Goal: Transaction & Acquisition: Purchase product/service

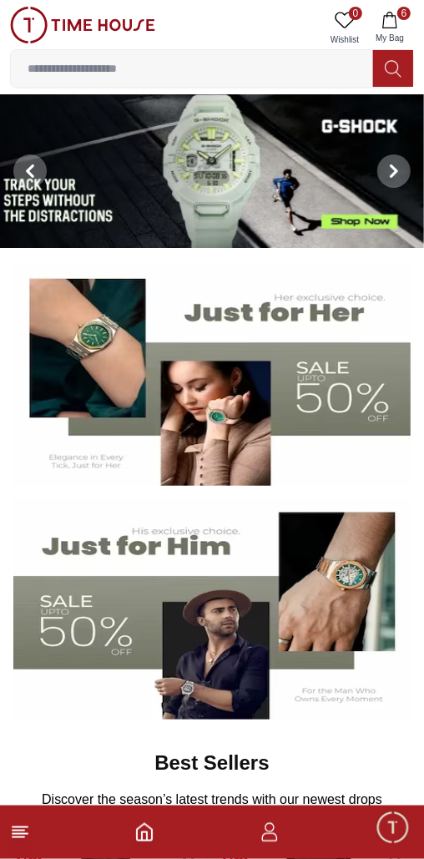
click at [401, 24] on button "6 My Bag" at bounding box center [390, 28] width 48 height 43
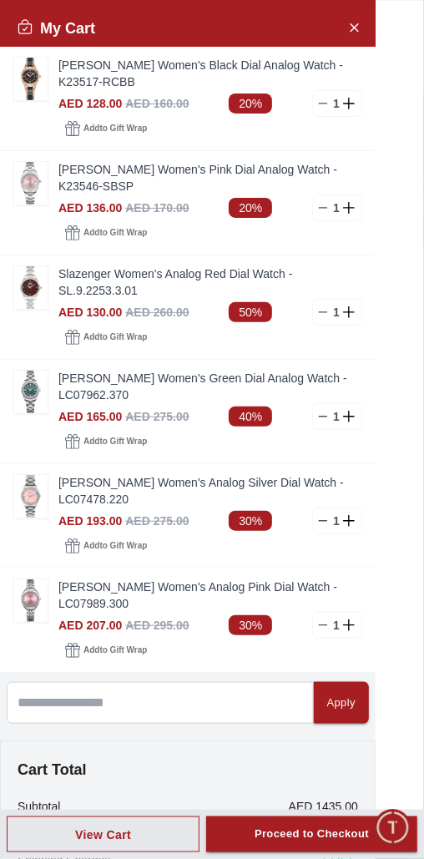
click at [175, 90] on div "AED 128.00 AED 160.00 20% 1" at bounding box center [210, 103] width 304 height 27
click at [32, 80] on img at bounding box center [30, 79] width 33 height 43
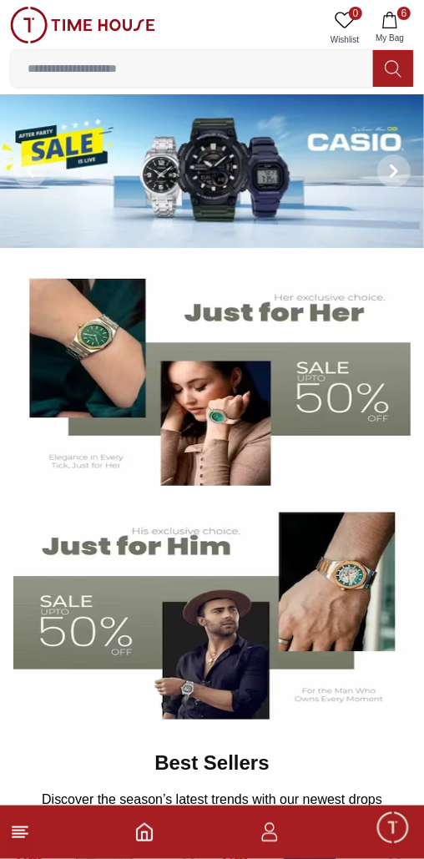
click at [405, 18] on span "6" at bounding box center [404, 13] width 13 height 13
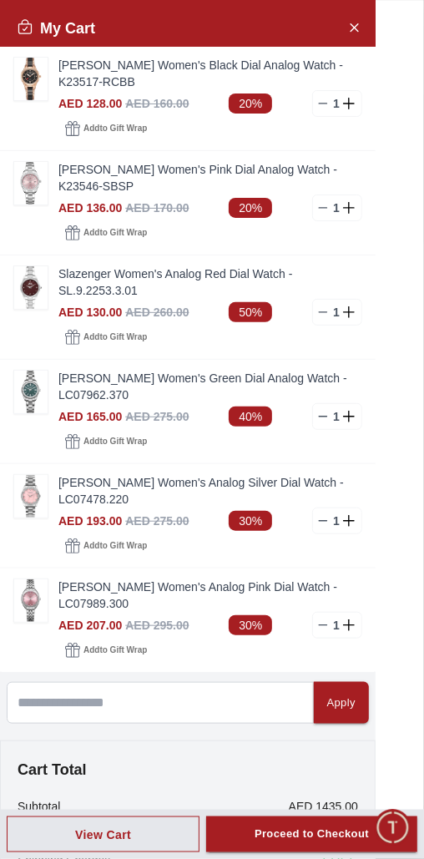
click at [322, 104] on line at bounding box center [324, 104] width 8 height 0
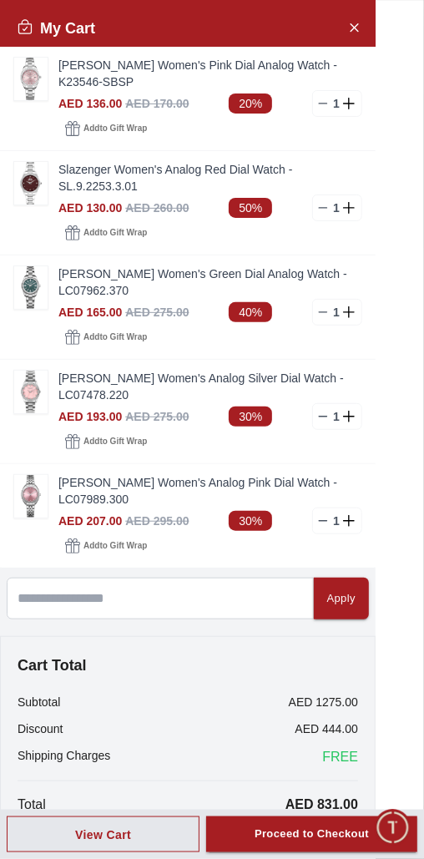
click at [27, 77] on img at bounding box center [30, 79] width 33 height 43
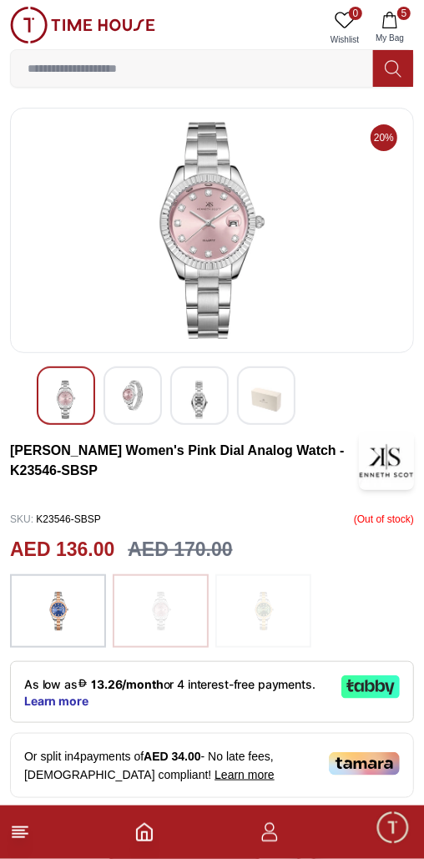
click at [267, 241] on img at bounding box center [212, 230] width 376 height 217
click at [173, 271] on img at bounding box center [212, 230] width 376 height 217
click at [230, 241] on img at bounding box center [212, 230] width 376 height 217
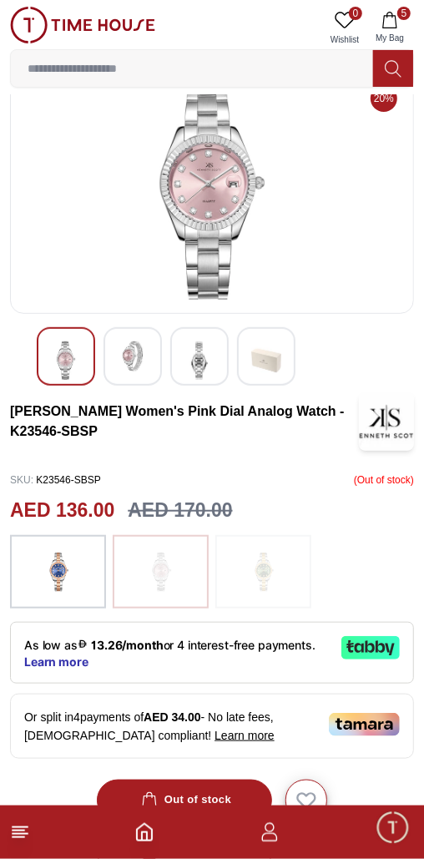
scroll to position [40, 0]
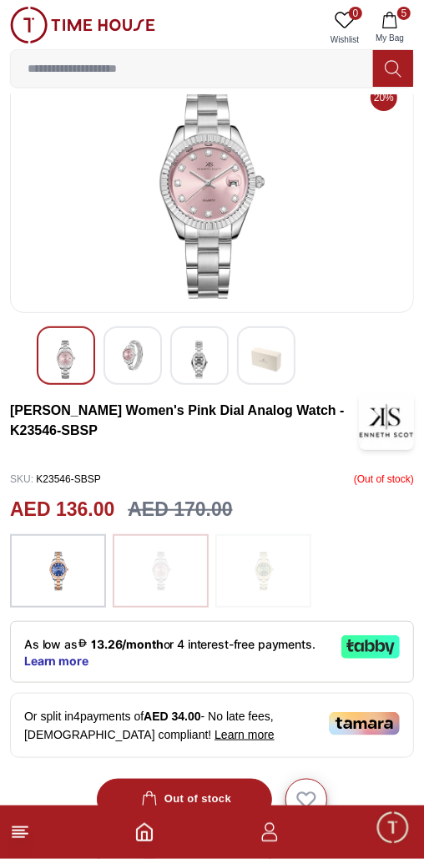
click at [397, 24] on icon "button" at bounding box center [390, 20] width 17 height 17
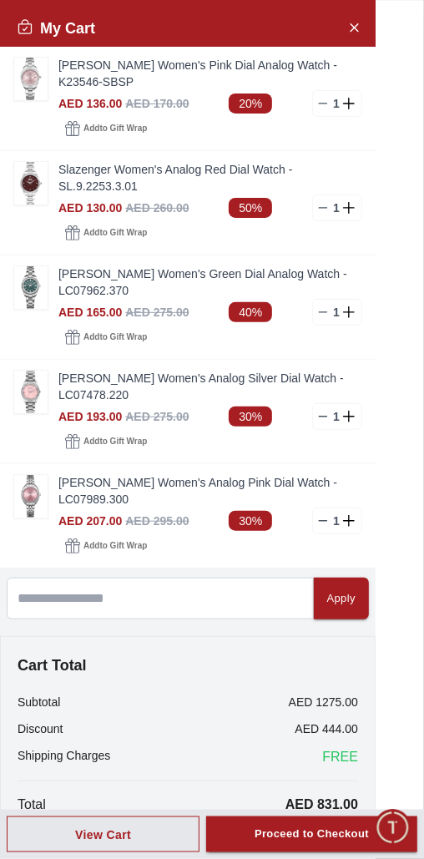
click at [27, 170] on img at bounding box center [30, 183] width 33 height 43
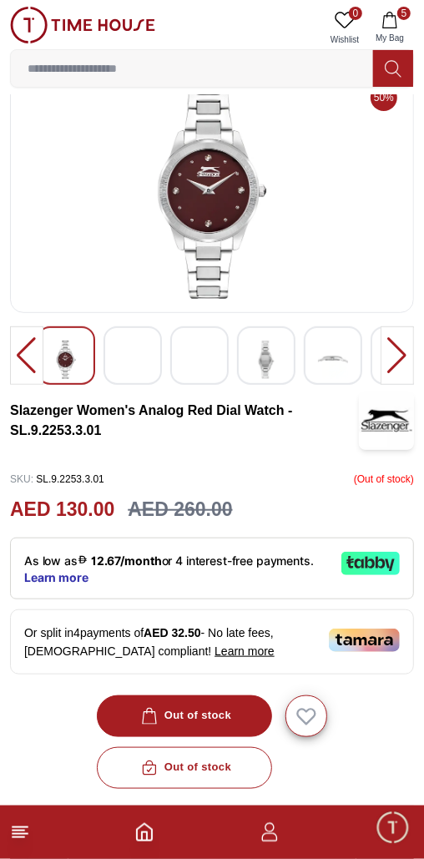
click at [135, 356] on img at bounding box center [133, 360] width 30 height 38
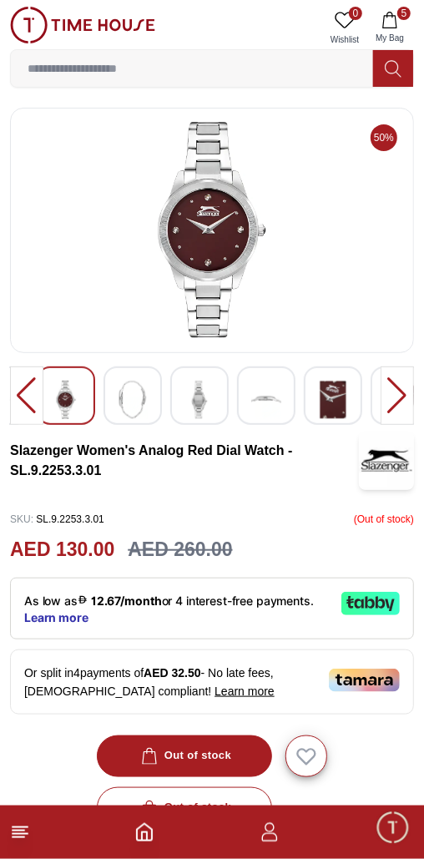
click at [411, 15] on button "5 My Bag" at bounding box center [390, 28] width 48 height 43
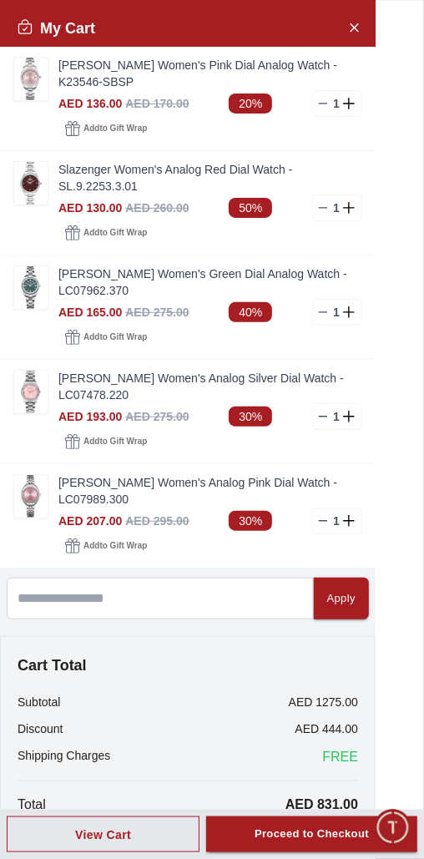
click at [30, 266] on img at bounding box center [30, 287] width 33 height 43
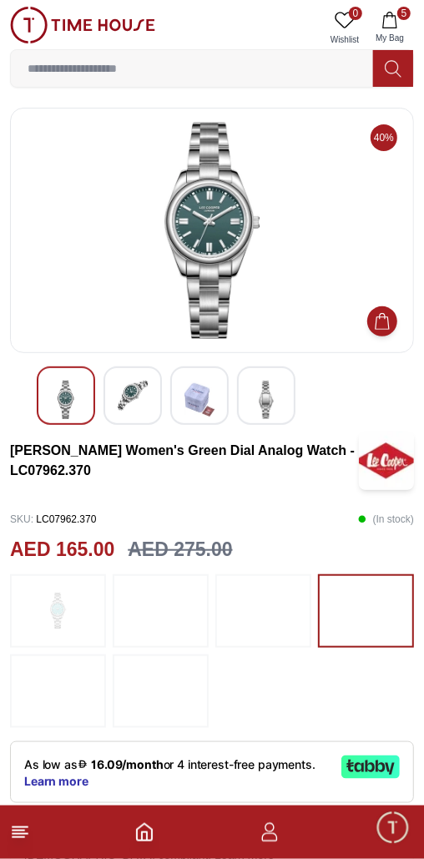
scroll to position [6, 0]
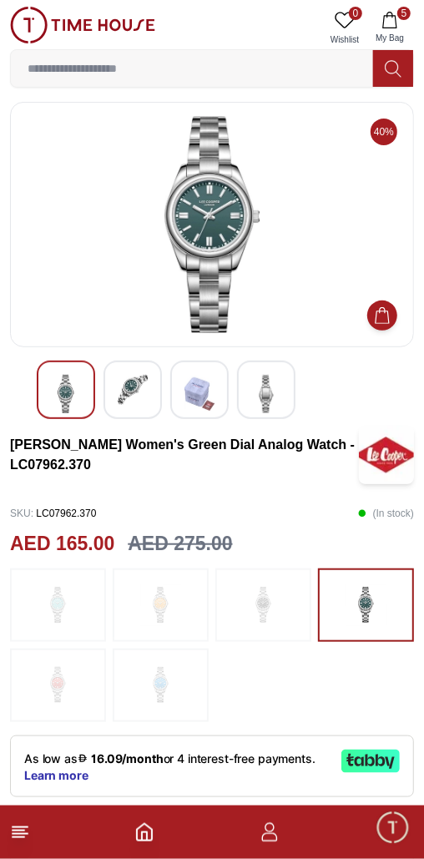
click at [397, 25] on icon "button" at bounding box center [390, 20] width 17 height 17
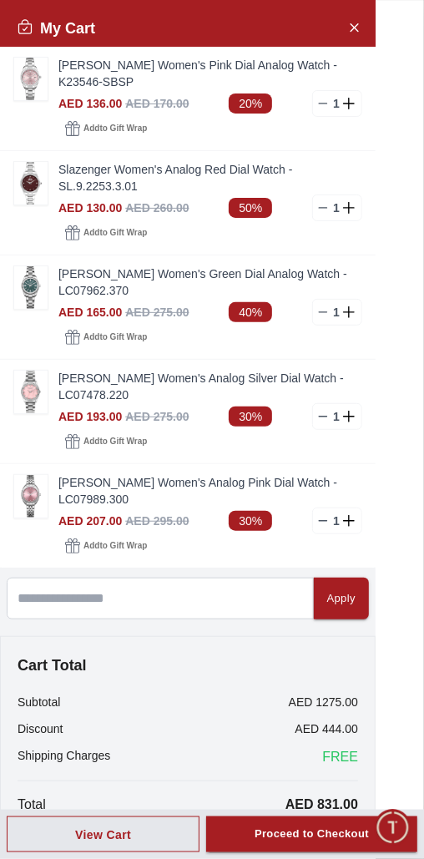
click at [28, 371] on img at bounding box center [30, 392] width 33 height 43
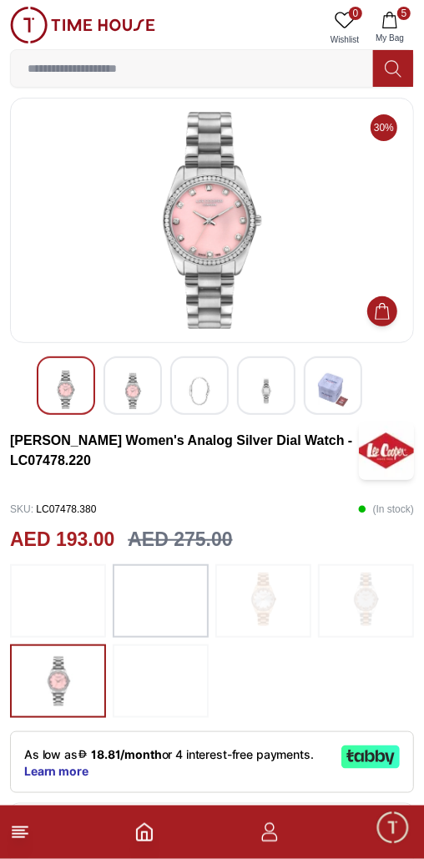
scroll to position [10, 0]
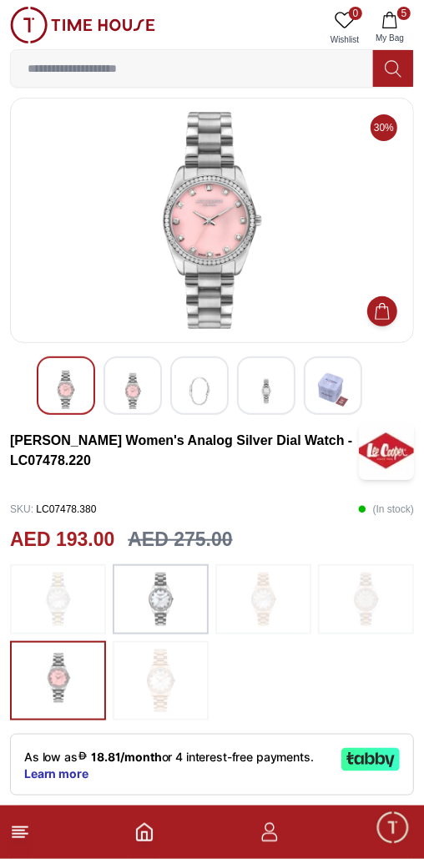
click at [404, 13] on span "5" at bounding box center [404, 13] width 13 height 13
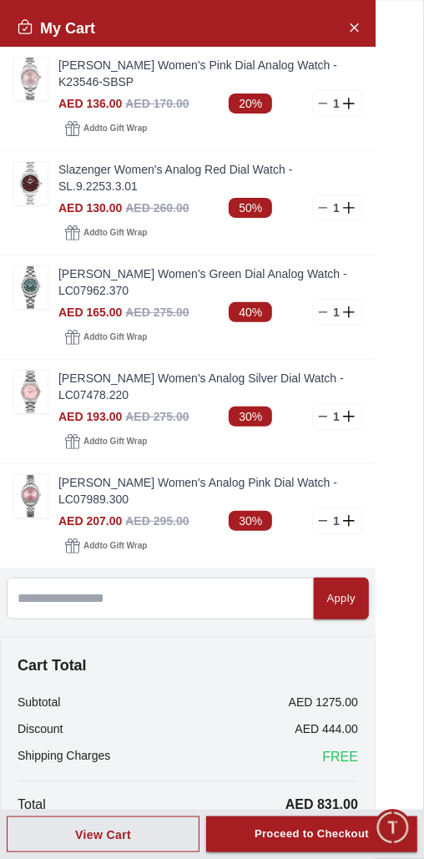
click at [322, 521] on line at bounding box center [324, 521] width 8 height 0
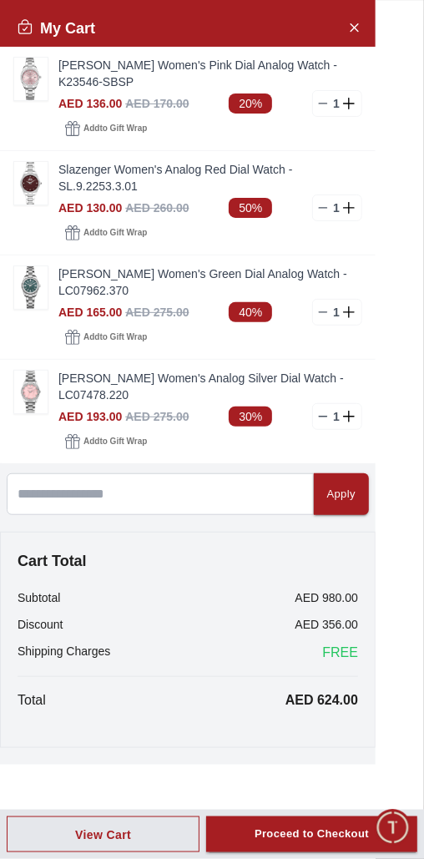
click at [352, 20] on icon "Close Account" at bounding box center [353, 27] width 13 height 21
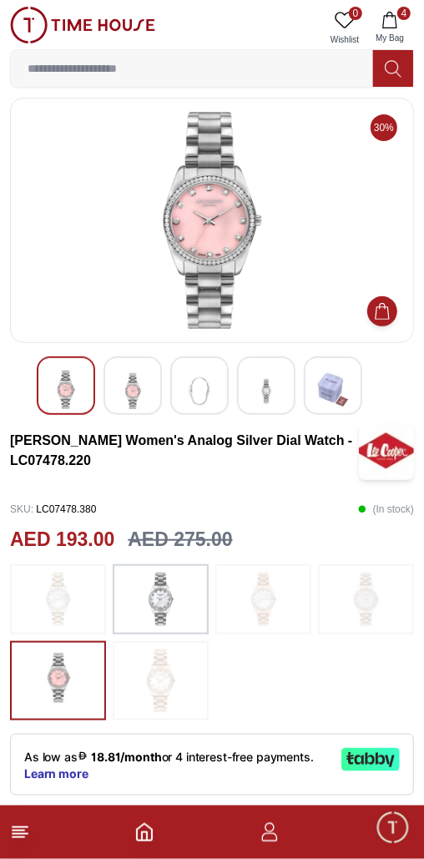
click at [144, 618] on icon "Home" at bounding box center [144, 833] width 20 height 20
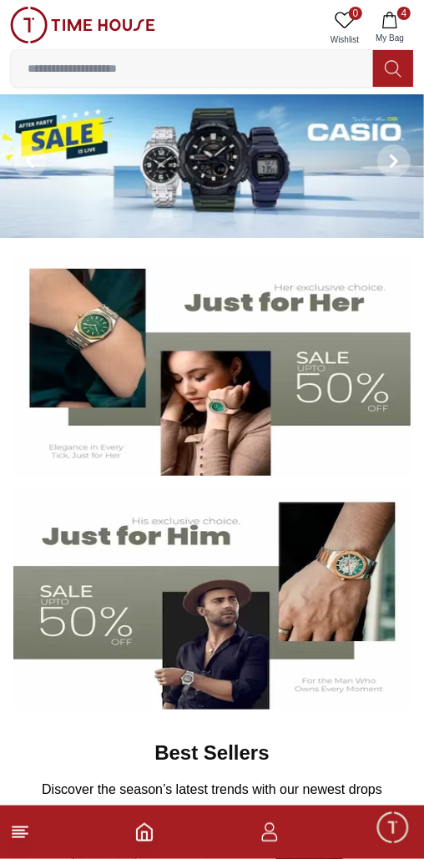
click at [232, 66] on input at bounding box center [192, 68] width 362 height 33
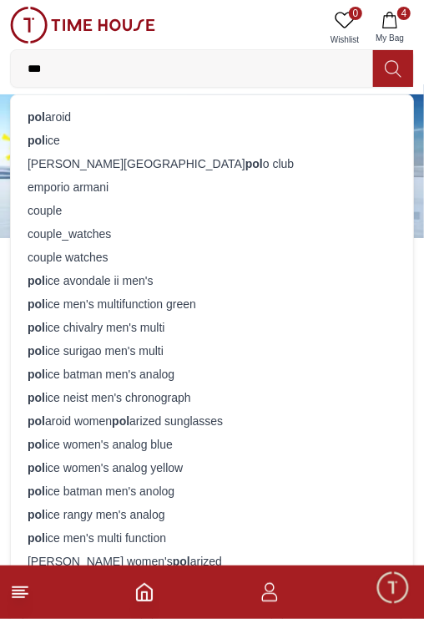
type input "***"
click at [96, 135] on div "pol ice" at bounding box center [212, 140] width 383 height 23
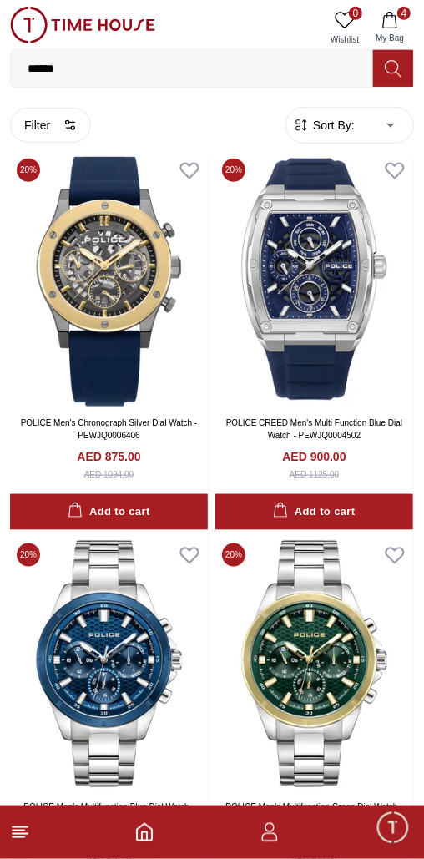
scroll to position [3897, 0]
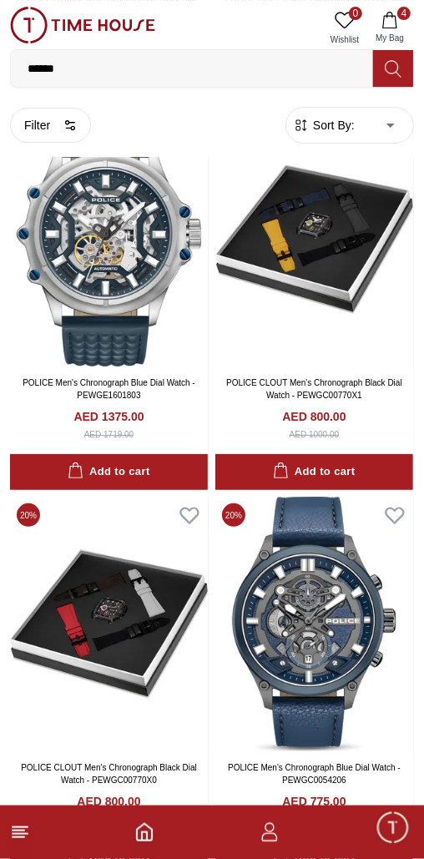
scroll to position [7039, 0]
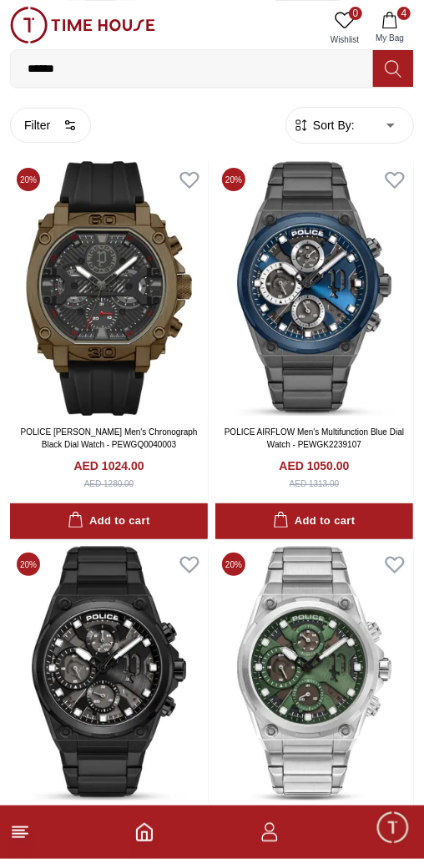
scroll to position [14271, 0]
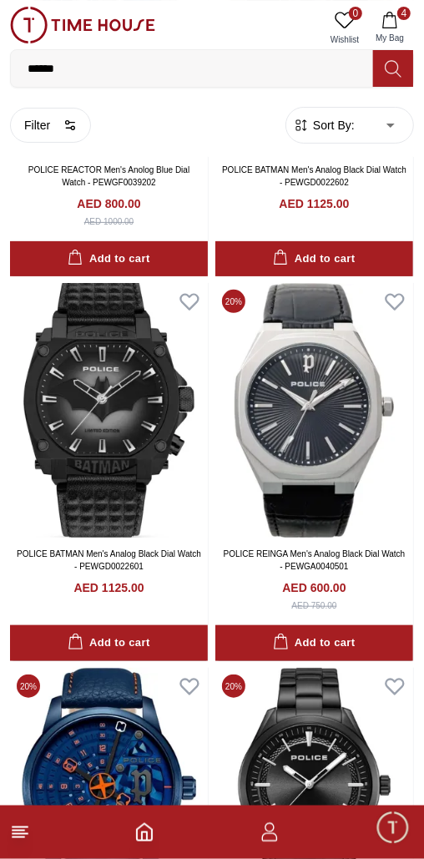
scroll to position [18015, 0]
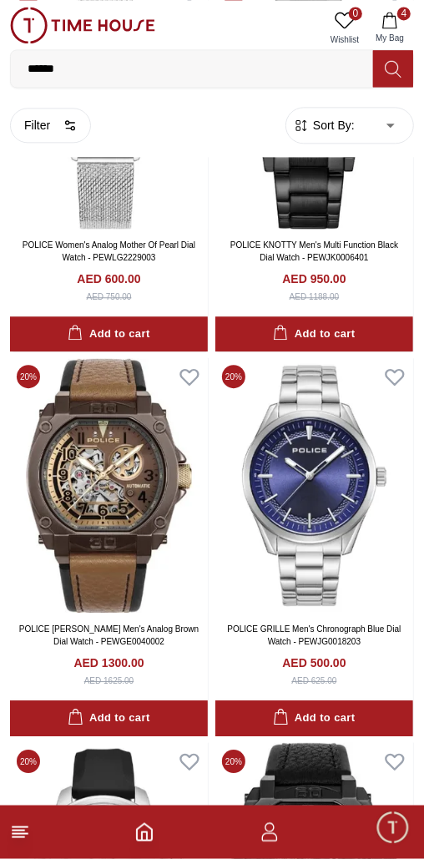
scroll to position [19114, 0]
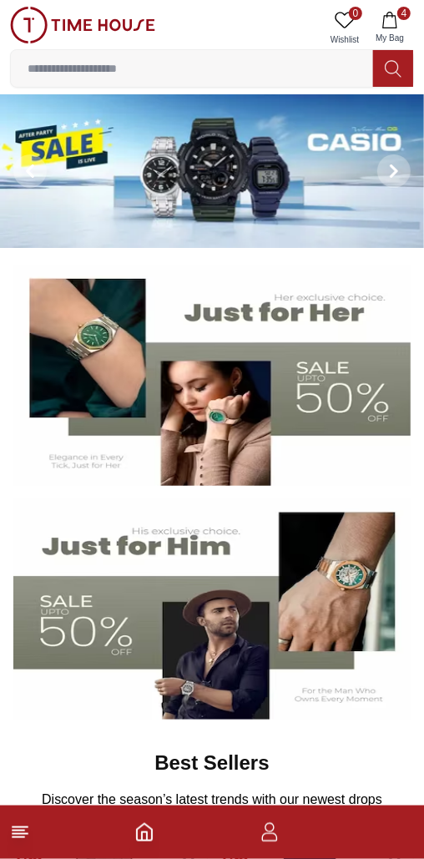
click at [388, 26] on icon "button" at bounding box center [390, 20] width 17 height 17
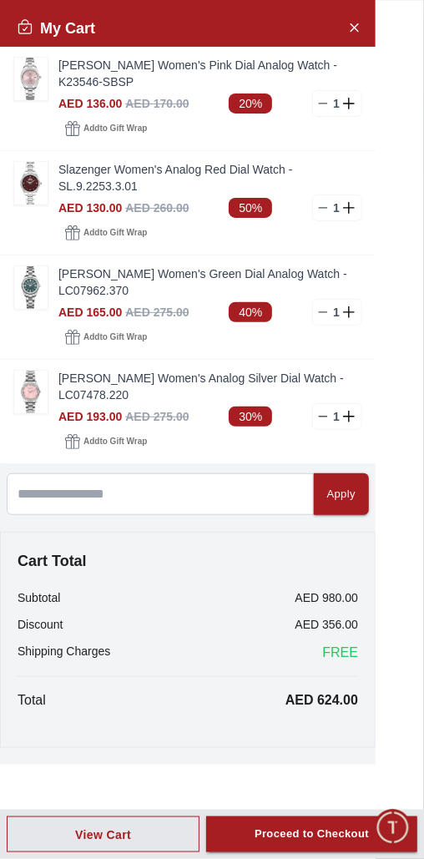
click at [322, 410] on icon at bounding box center [323, 416] width 13 height 13
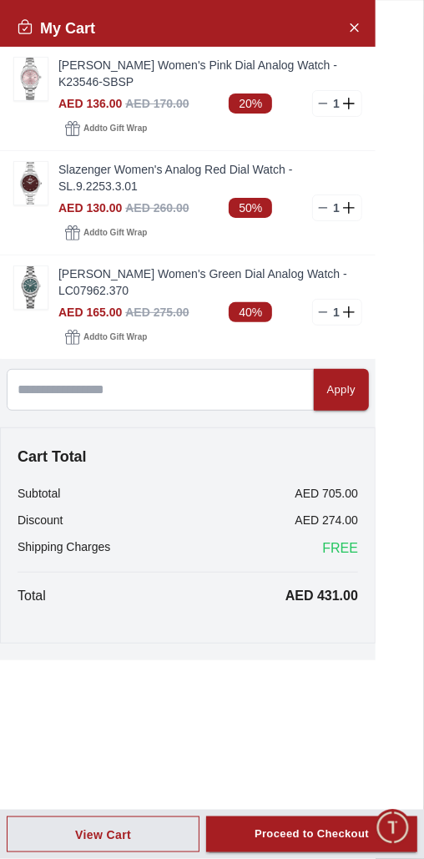
click at [320, 312] on line at bounding box center [324, 312] width 8 height 0
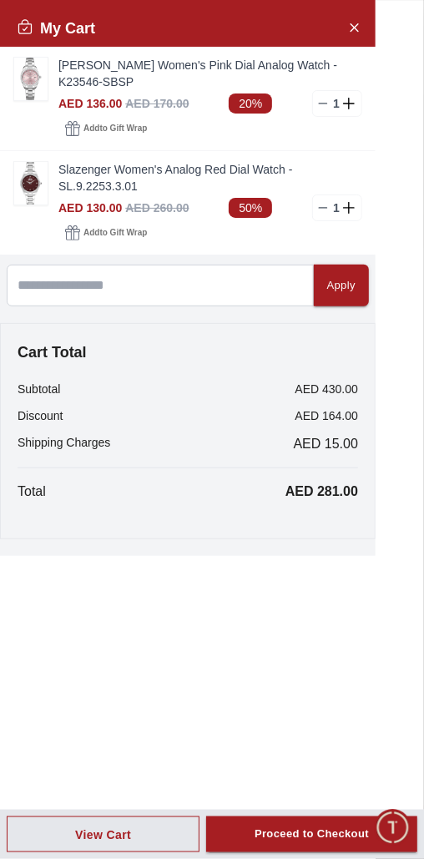
click at [342, 23] on button "Close Account" at bounding box center [354, 26] width 27 height 27
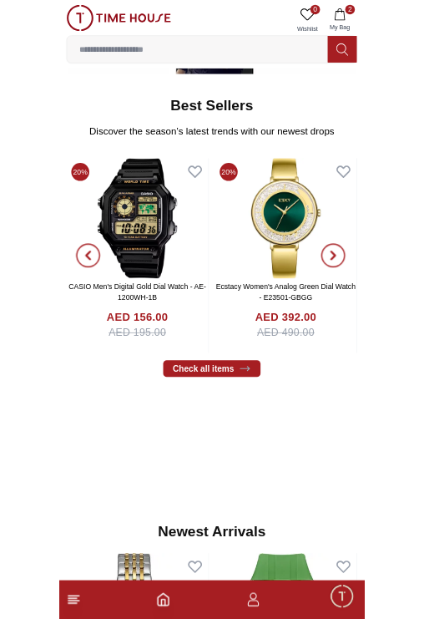
scroll to position [595, 0]
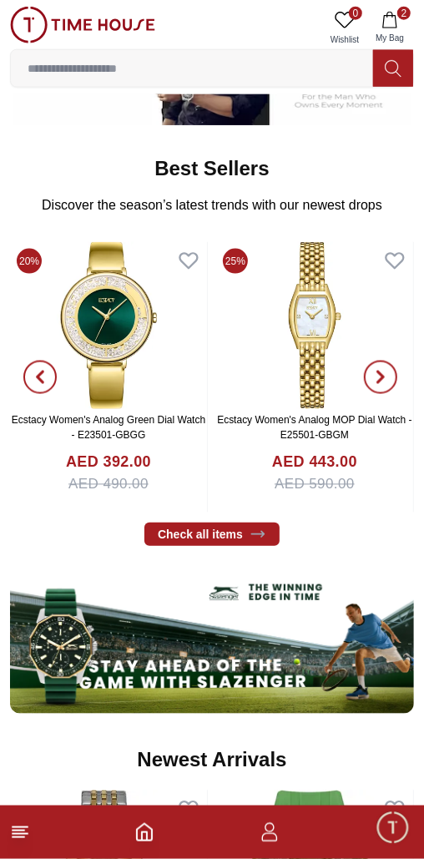
click at [174, 67] on input at bounding box center [192, 68] width 362 height 33
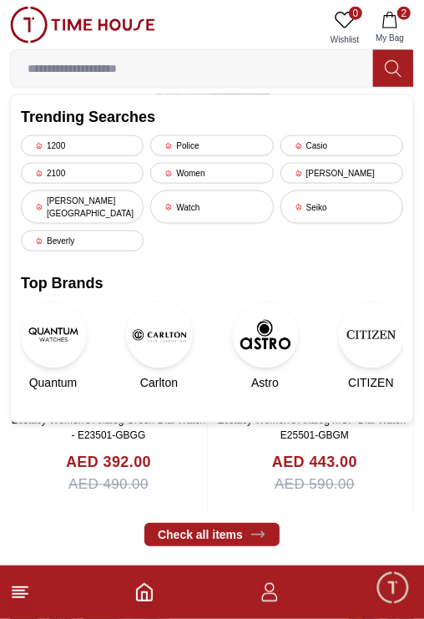
type input "*"
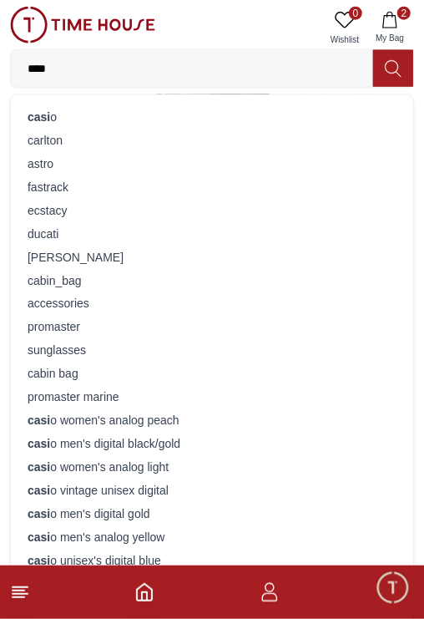
type input "*****"
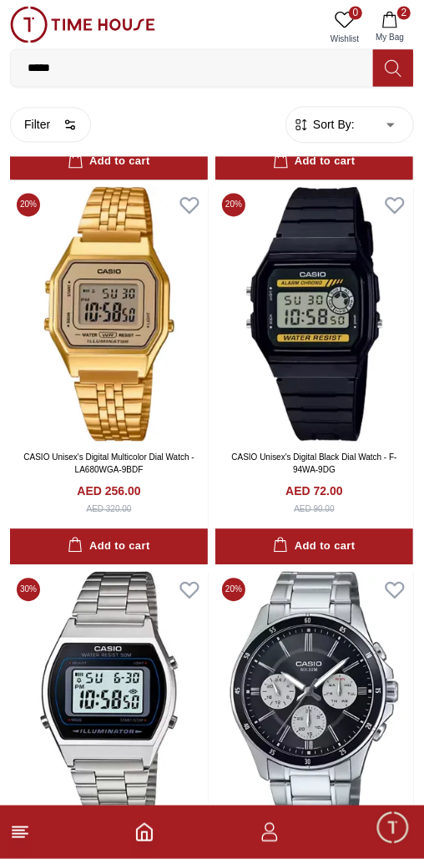
scroll to position [2704, 0]
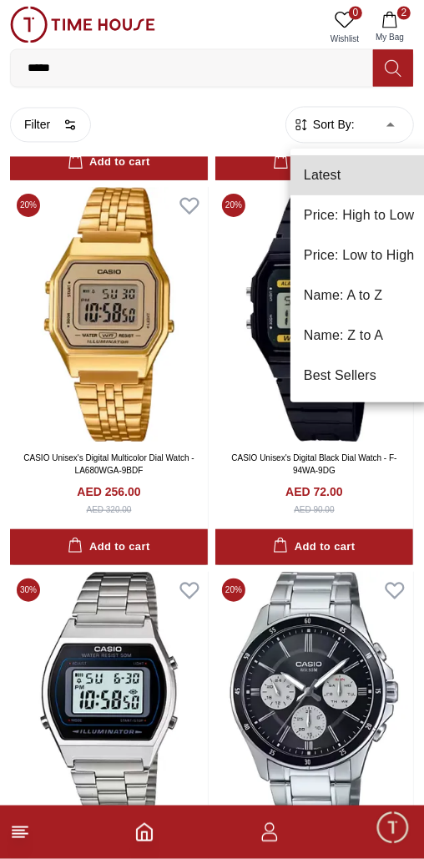
click at [381, 258] on li "Price: Low to High" at bounding box center [360, 256] width 138 height 40
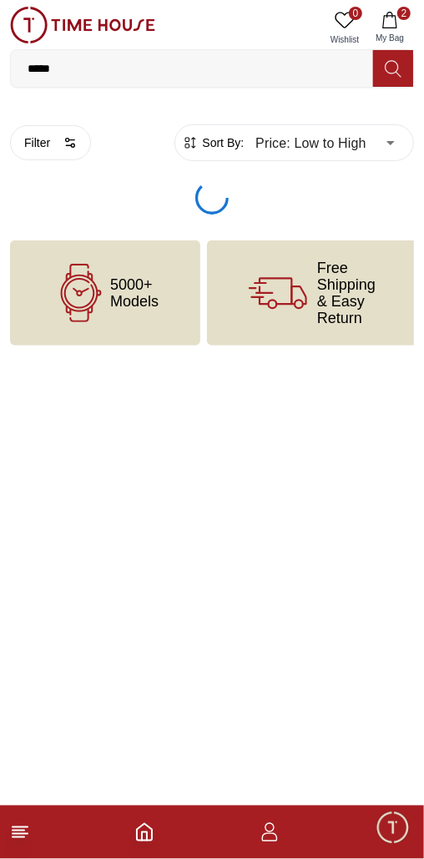
type input "*"
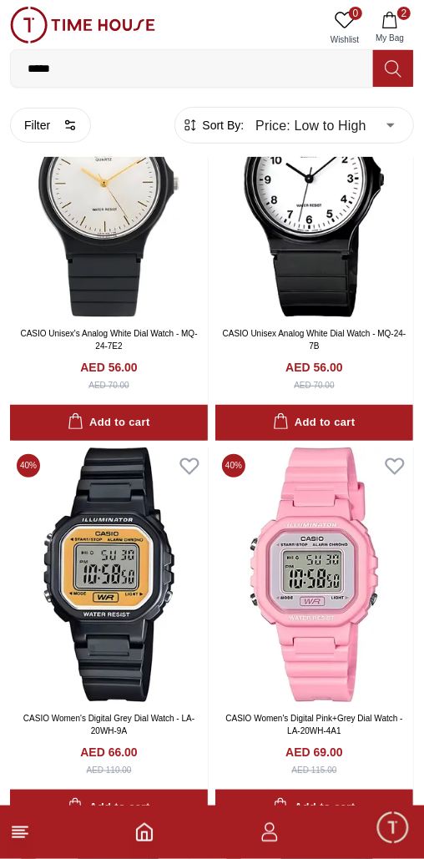
scroll to position [136, 0]
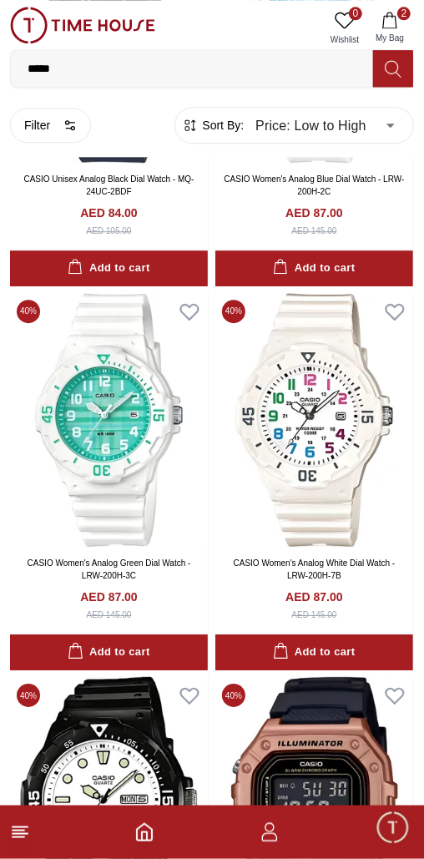
scroll to position [3211, 0]
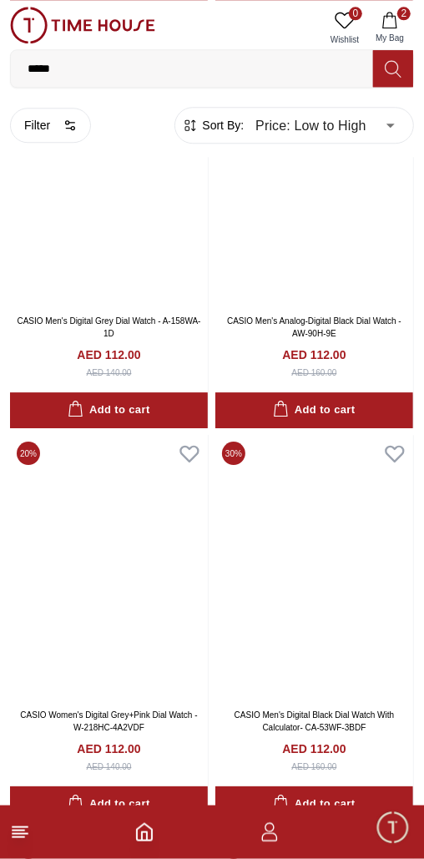
scroll to position [10555, 0]
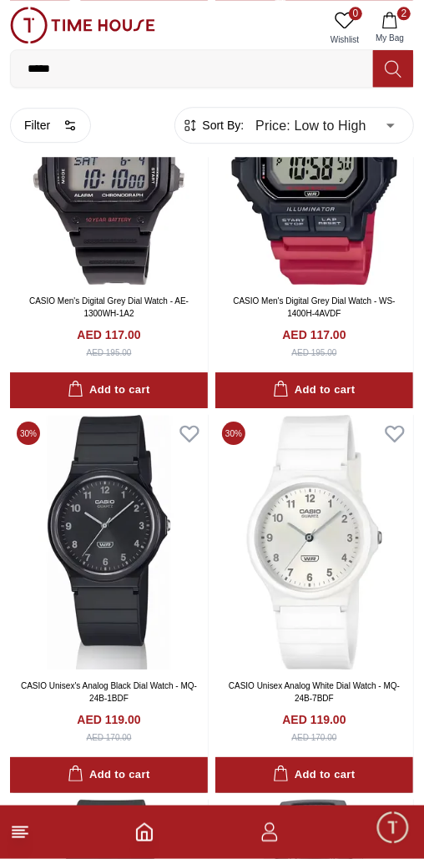
scroll to position [12100, 0]
